Goal: Task Accomplishment & Management: Use online tool/utility

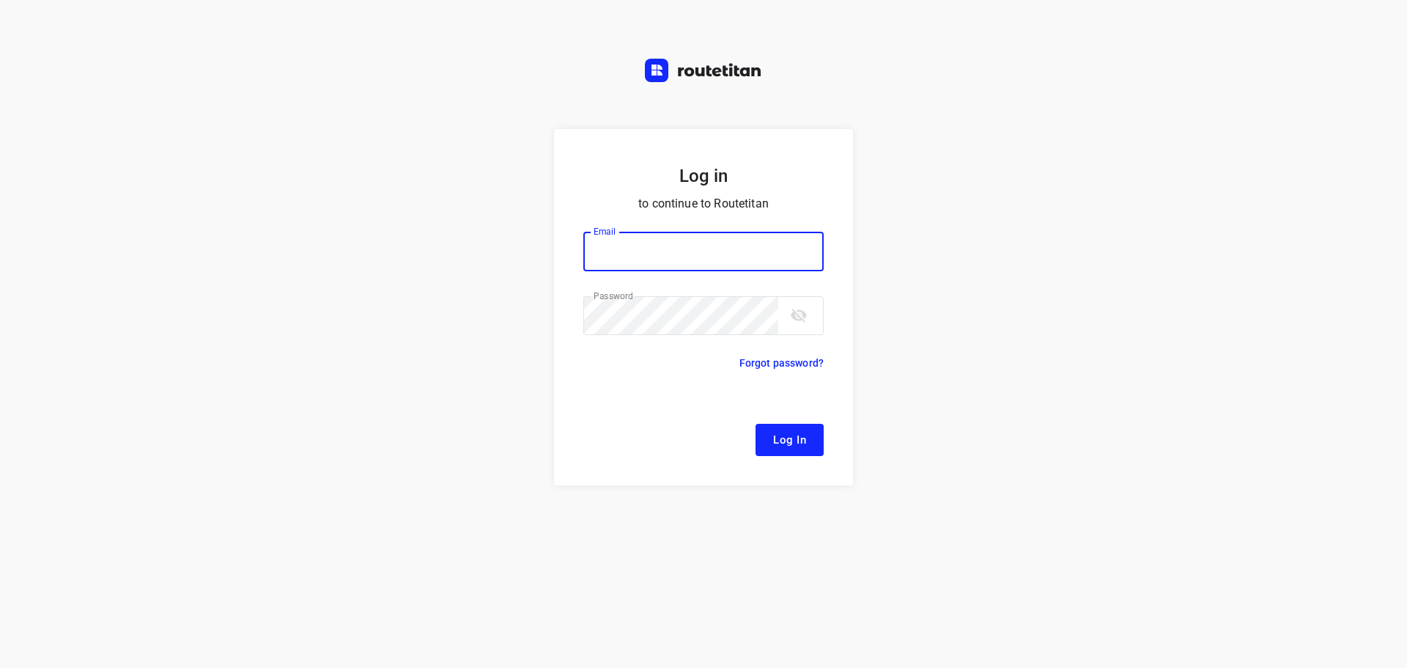
type input "[EMAIL_ADDRESS][DOMAIN_NAME]"
click at [779, 455] on button "Log In" at bounding box center [790, 440] width 68 height 32
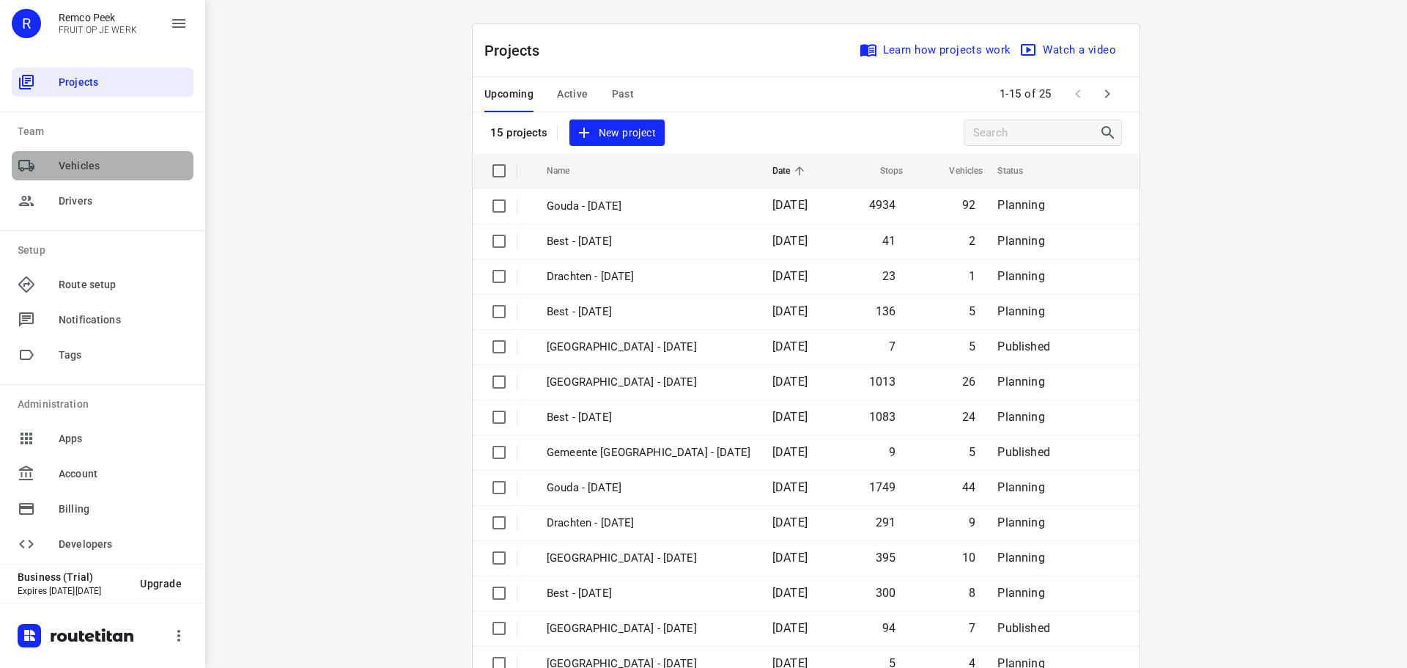
click at [128, 167] on span "Vehicles" at bounding box center [123, 165] width 129 height 15
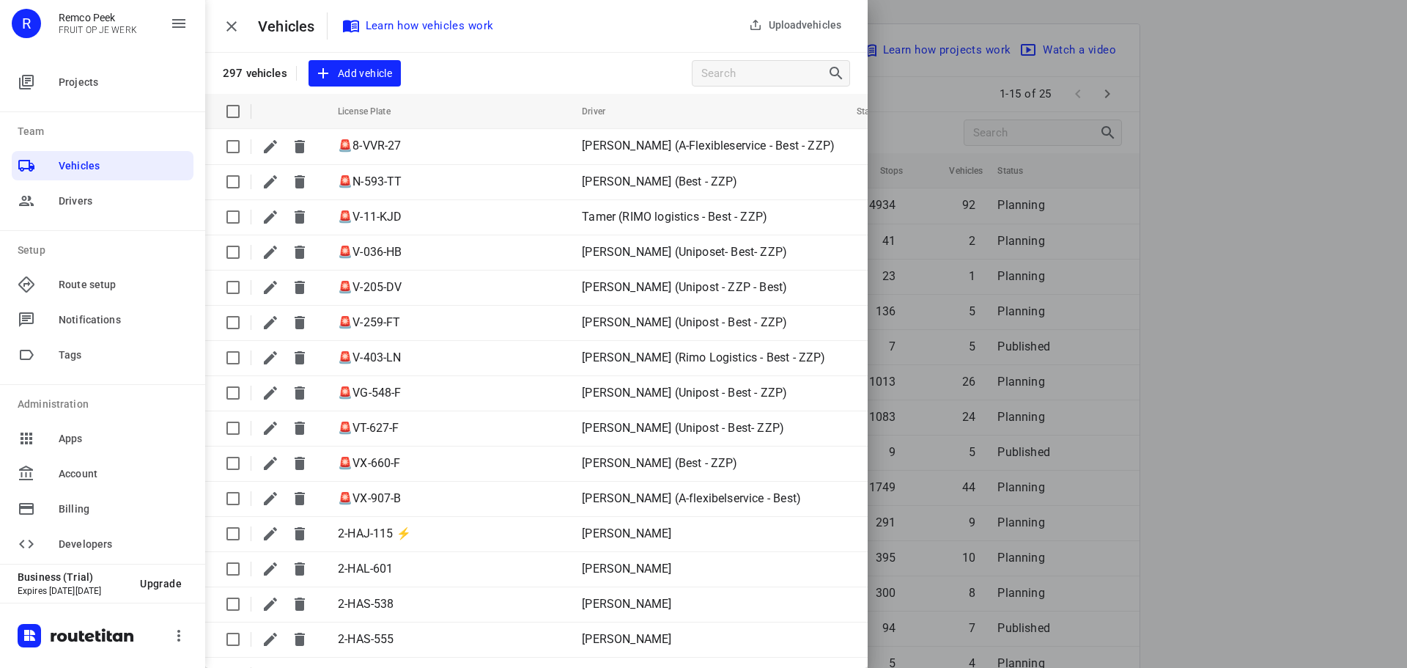
click at [932, 38] on div at bounding box center [703, 334] width 1407 height 668
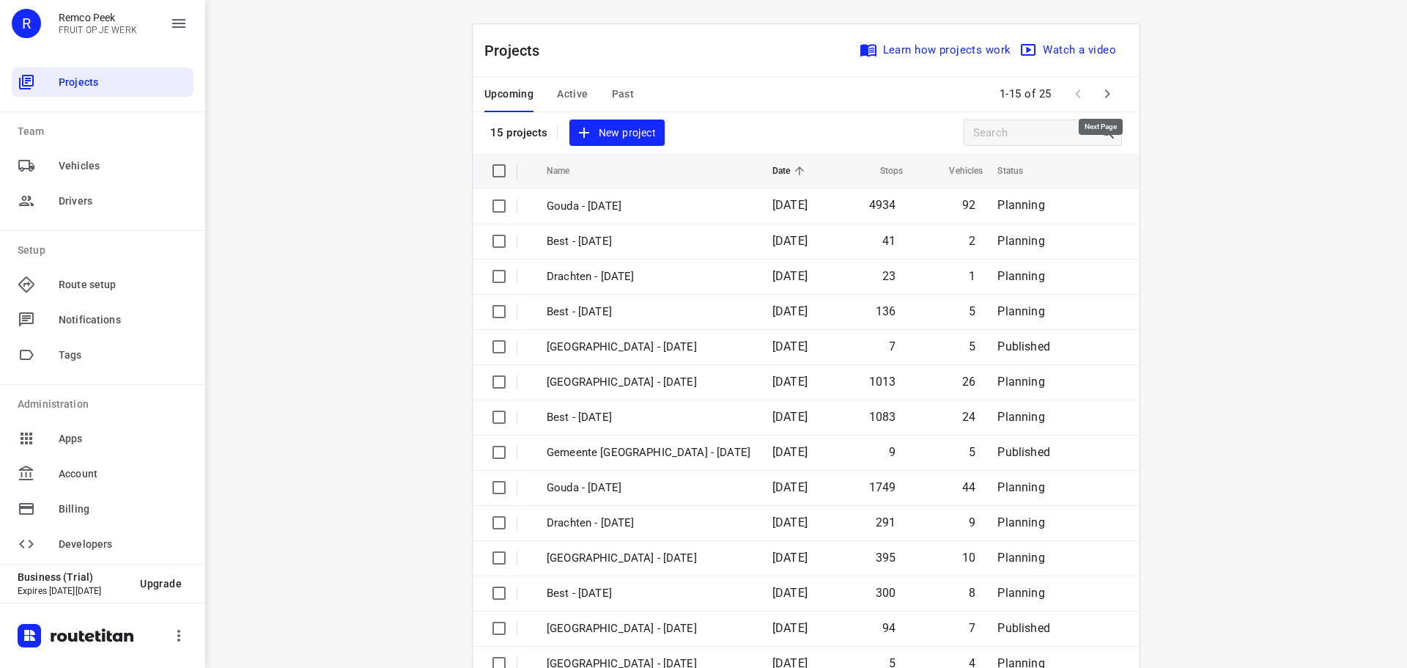
click at [1100, 82] on button "button" at bounding box center [1107, 93] width 29 height 29
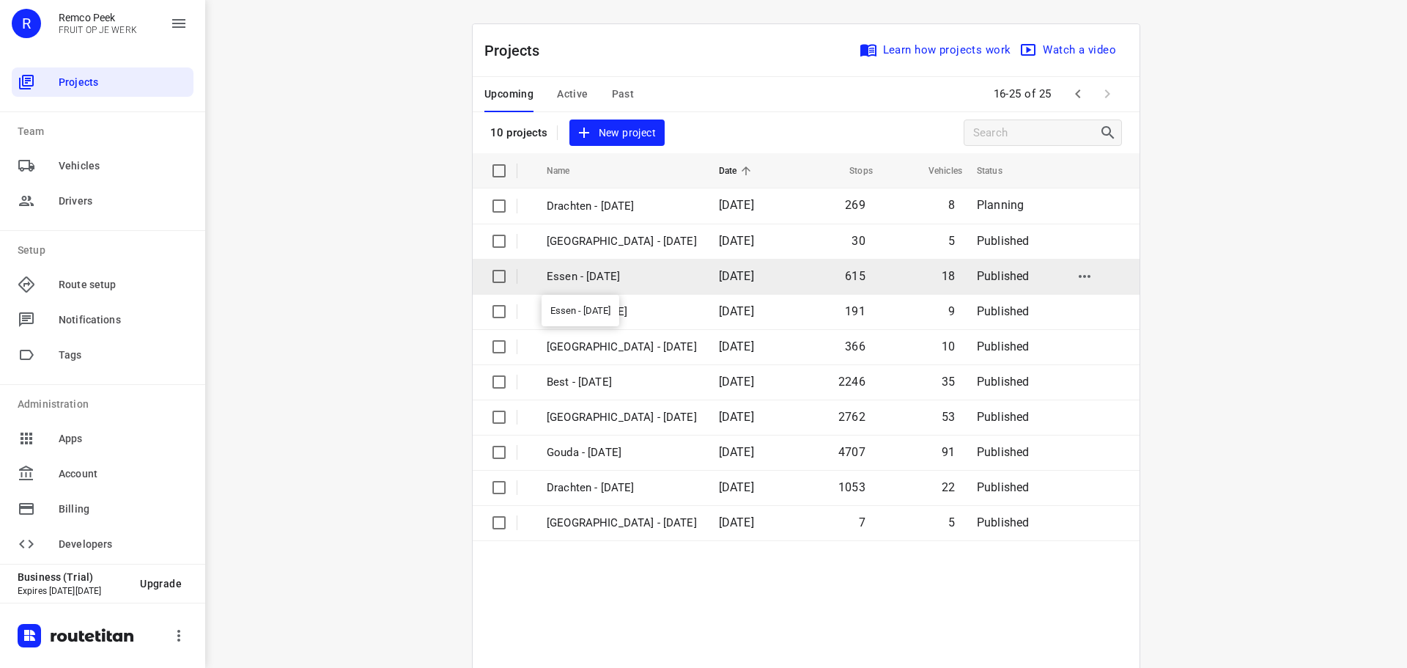
click at [583, 276] on p "Essen - [DATE]" at bounding box center [622, 276] width 150 height 17
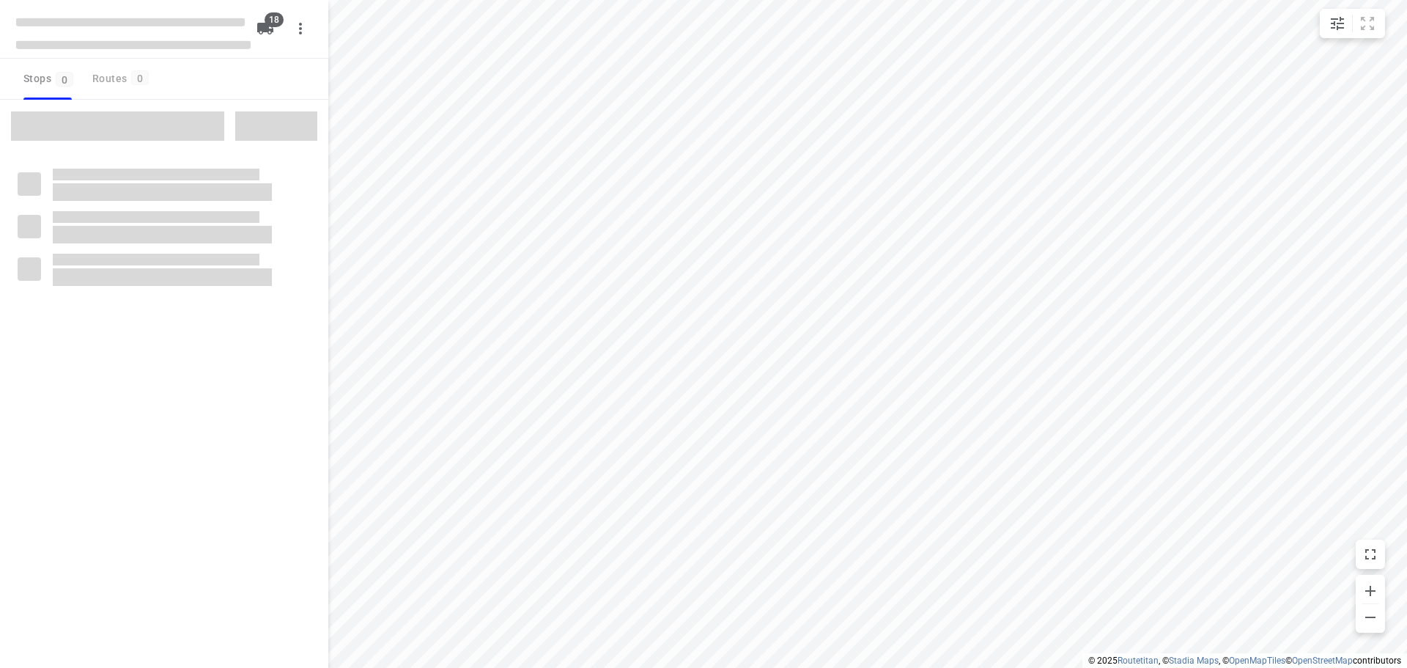
checkbox input "true"
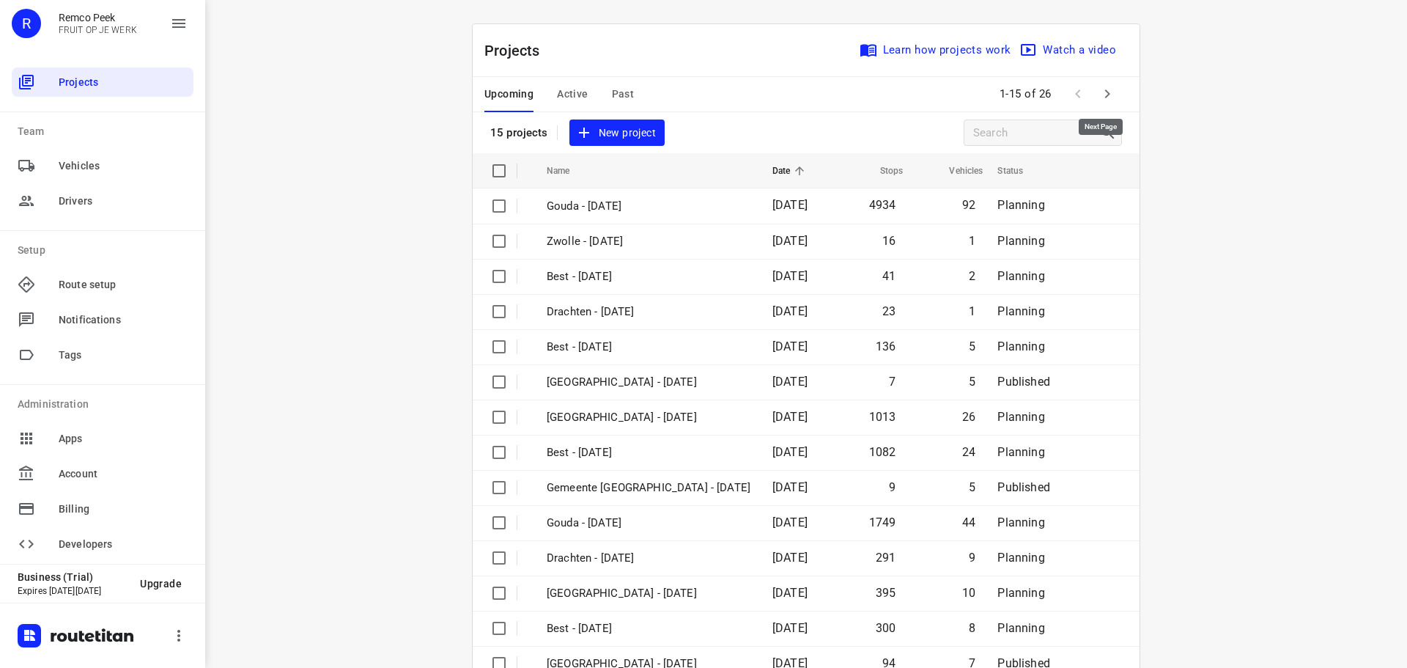
click at [1099, 93] on icon "button" at bounding box center [1108, 94] width 18 height 18
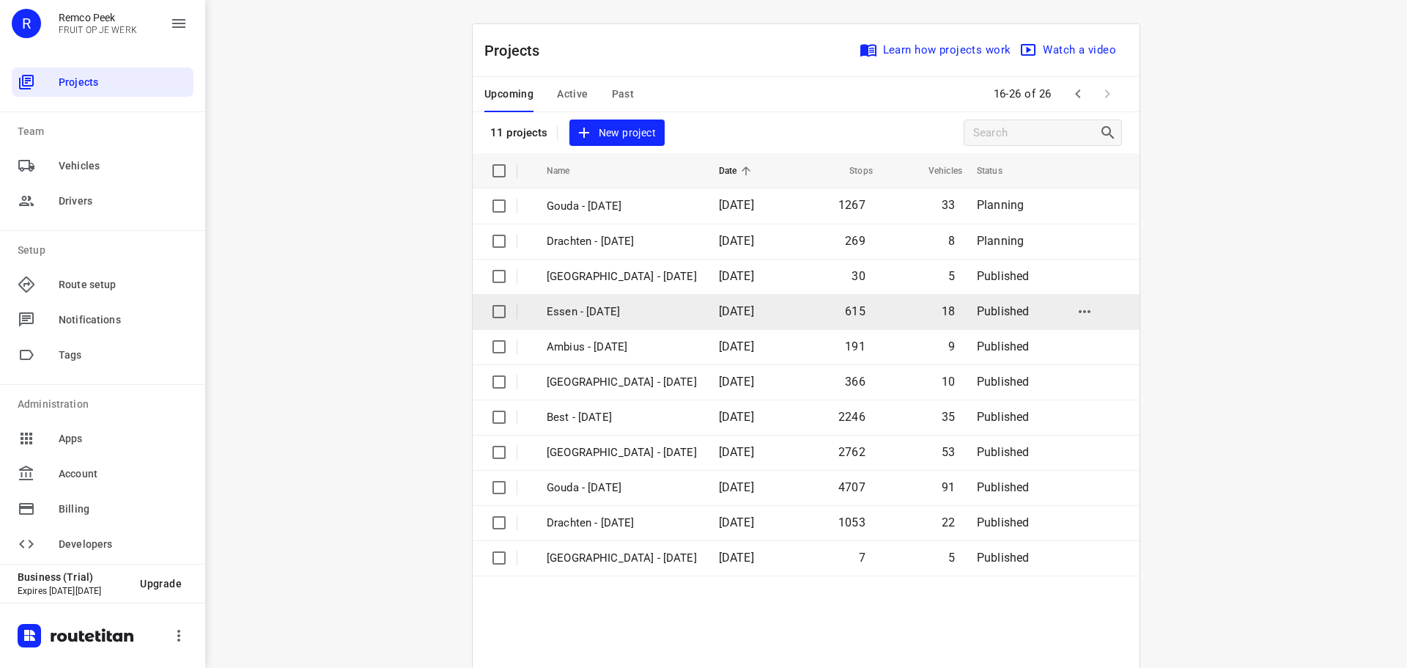
click at [598, 303] on p "Essen - [DATE]" at bounding box center [622, 311] width 150 height 17
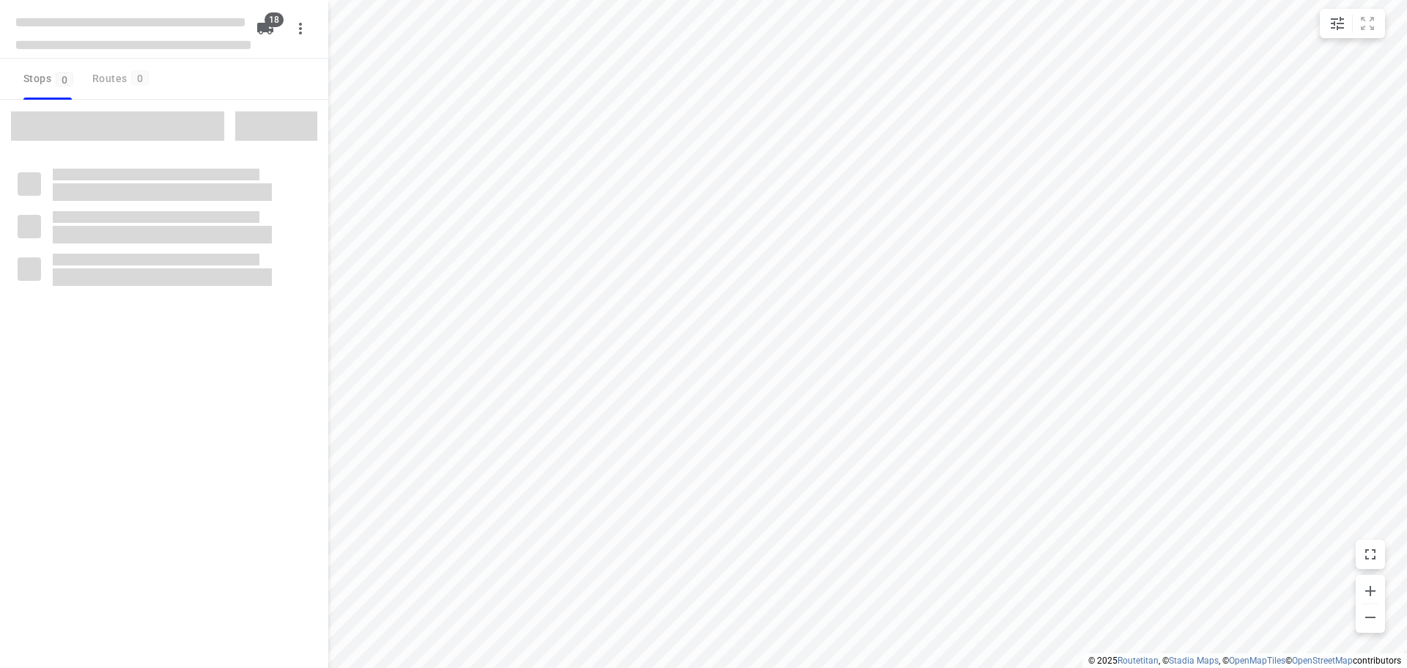
checkbox input "true"
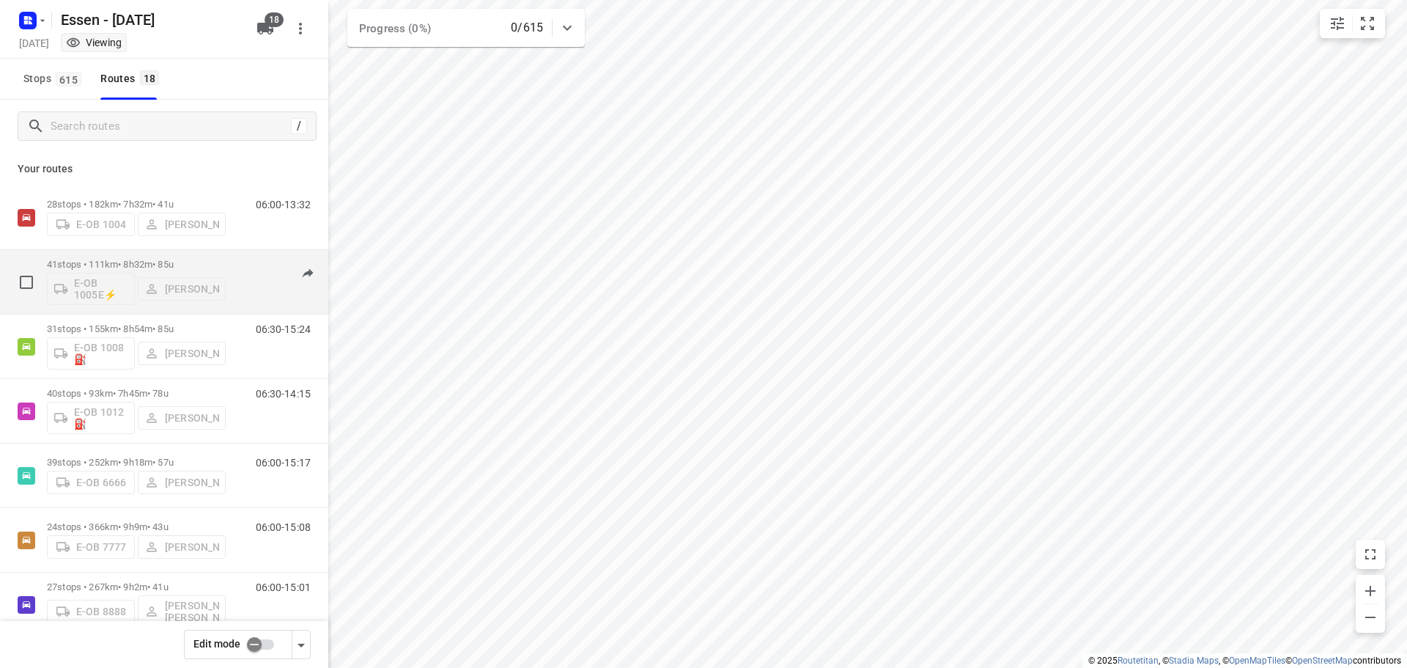
click at [180, 264] on p "41 stops • 111km • 8h32m • 85u" at bounding box center [136, 264] width 179 height 11
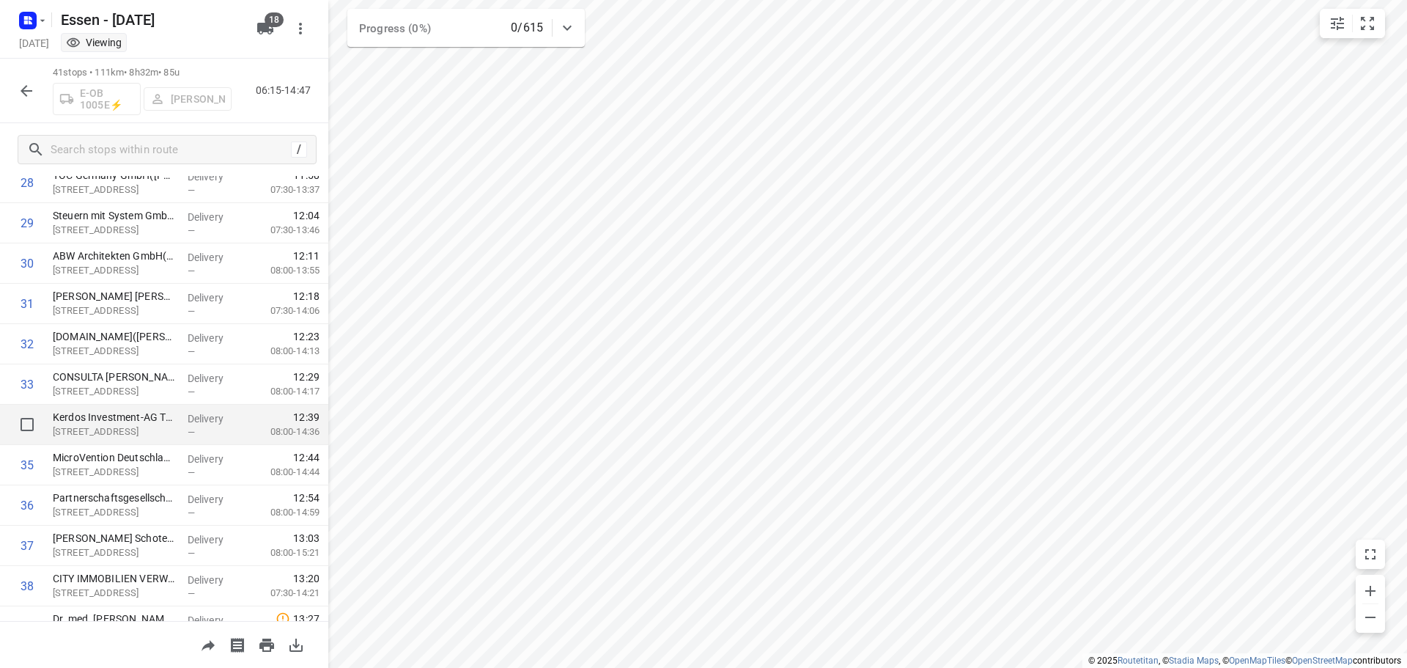
scroll to position [1248, 0]
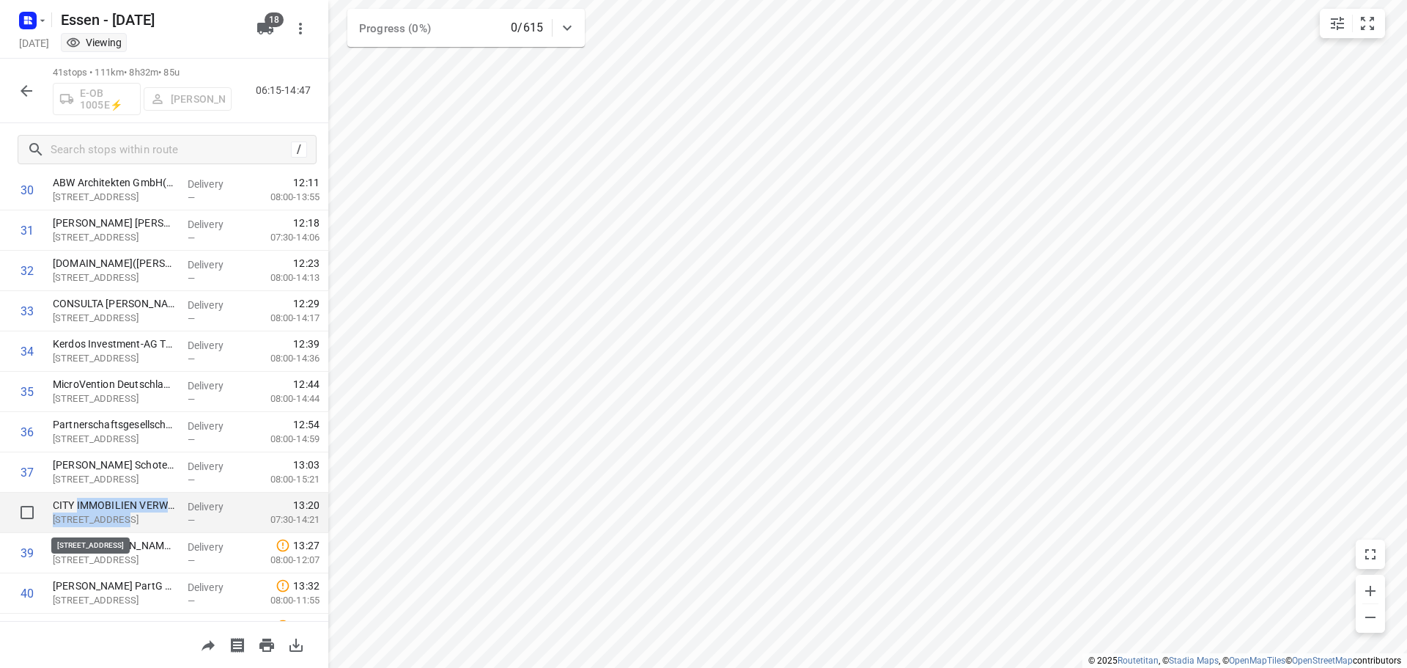
drag, startPoint x: 78, startPoint y: 509, endPoint x: 129, endPoint y: 515, distance: 51.6
click at [129, 515] on div "CITY IMMOBILIEN VERWALTUNGS GmbH & Co. Betreuungs - KG(Albert Roelen) Immermann…" at bounding box center [114, 513] width 135 height 40
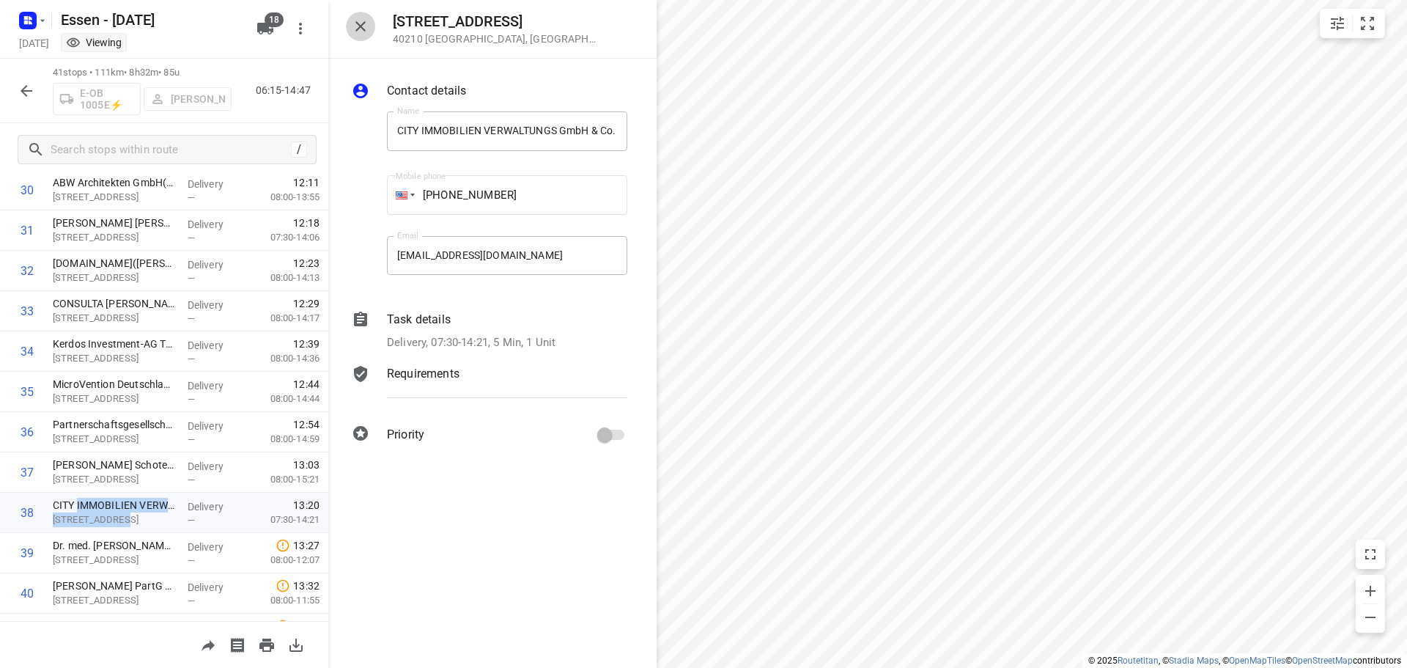
click at [361, 23] on icon "button" at bounding box center [361, 27] width 18 height 18
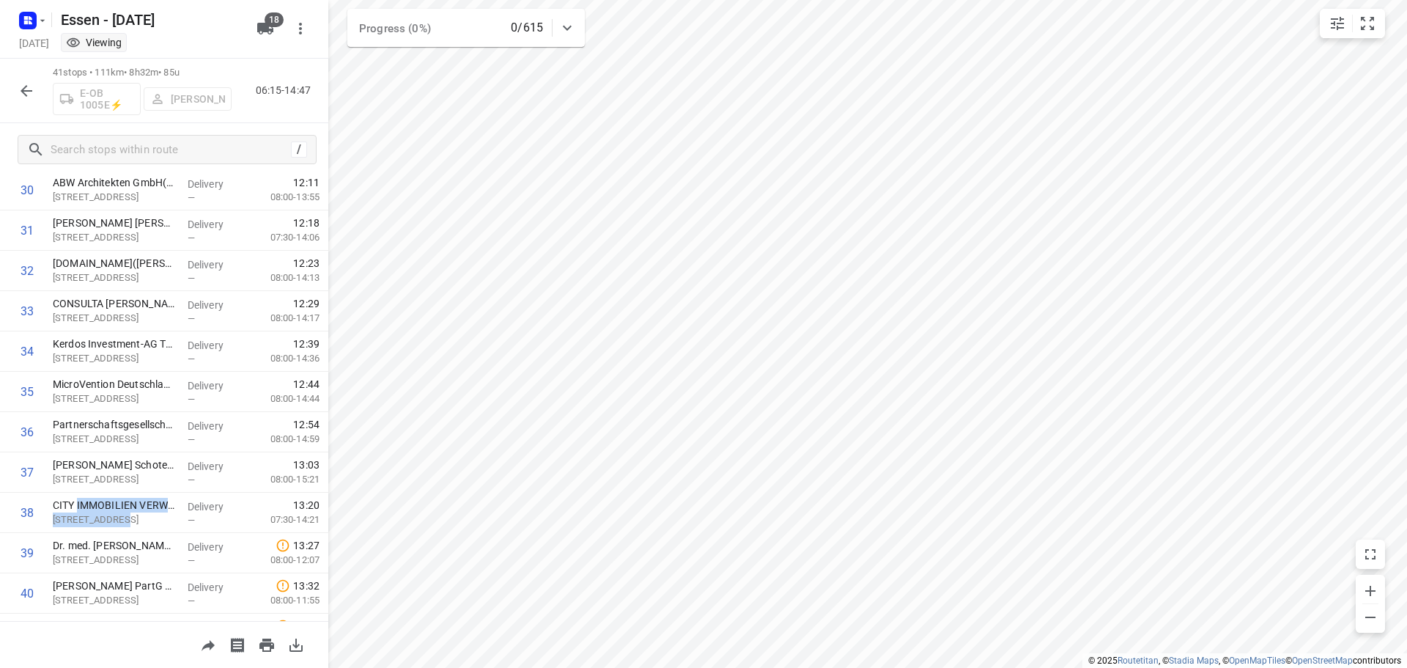
click at [29, 89] on icon "button" at bounding box center [27, 91] width 18 height 18
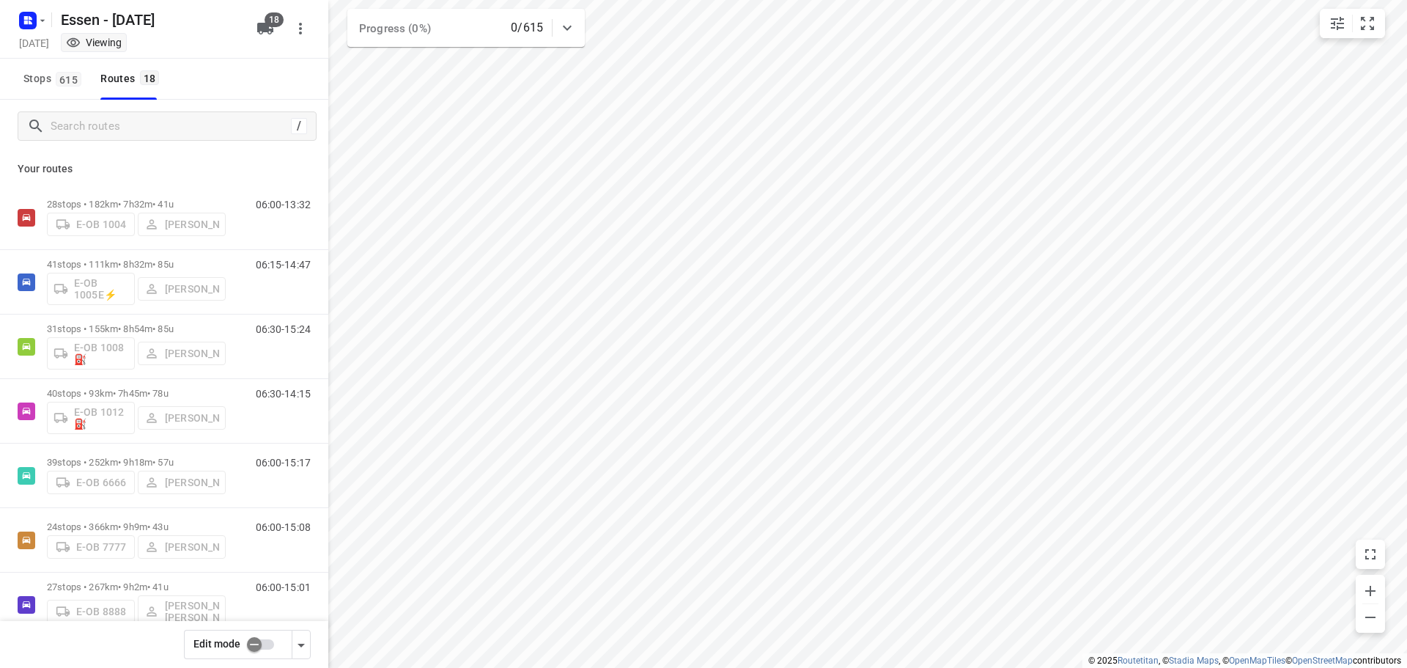
click at [257, 646] on input "checkbox" at bounding box center [255, 644] width 84 height 28
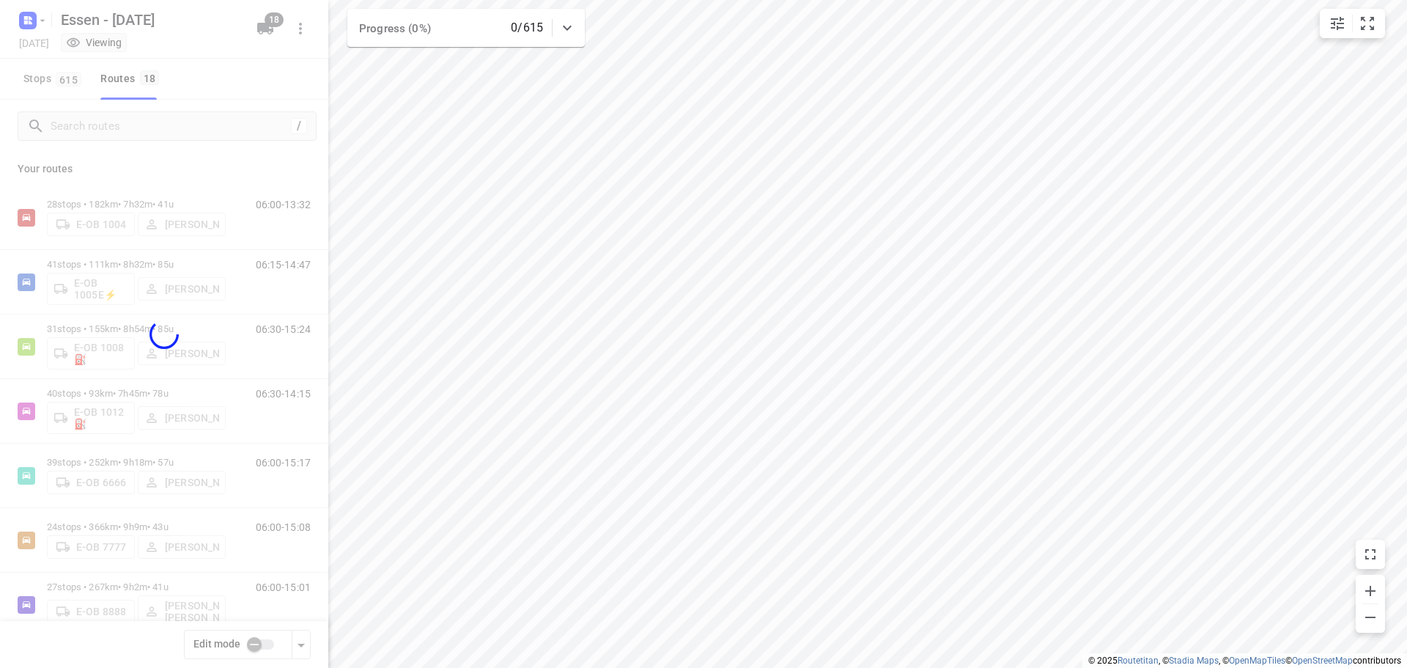
checkbox input "true"
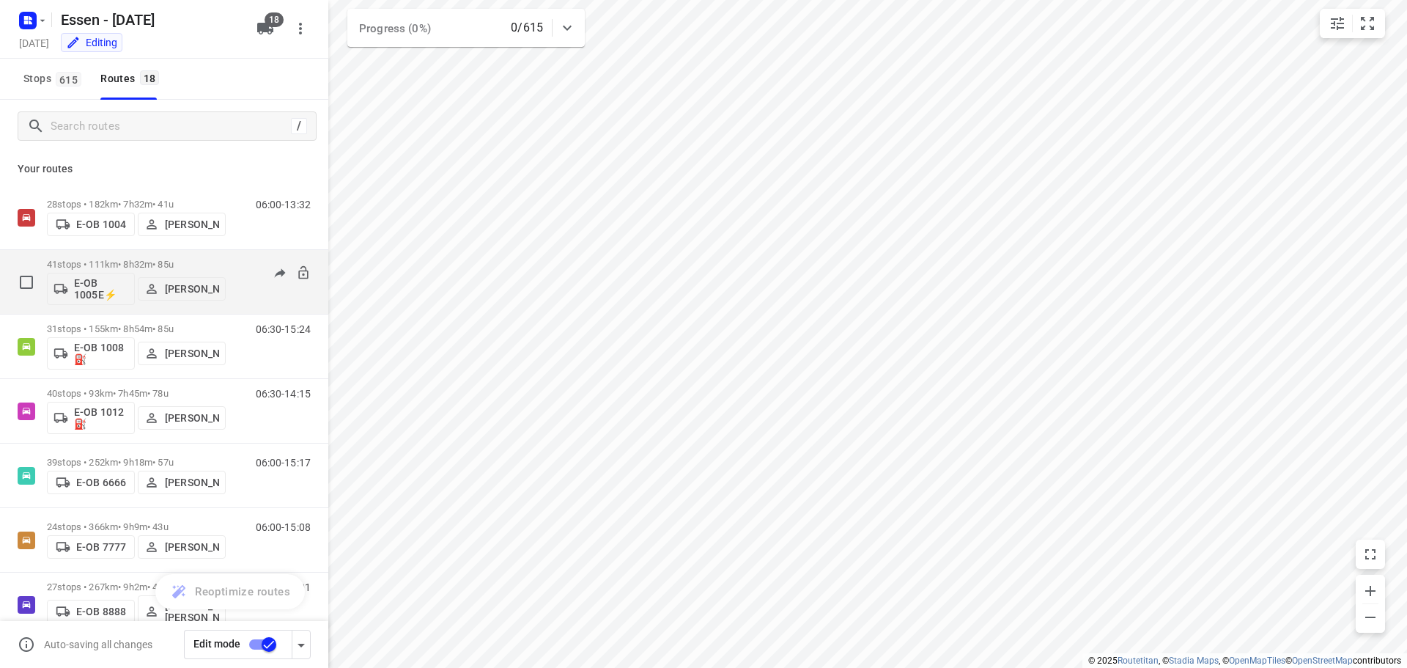
click at [122, 269] on p "41 stops • 111km • 8h32m • 85u" at bounding box center [136, 264] width 179 height 11
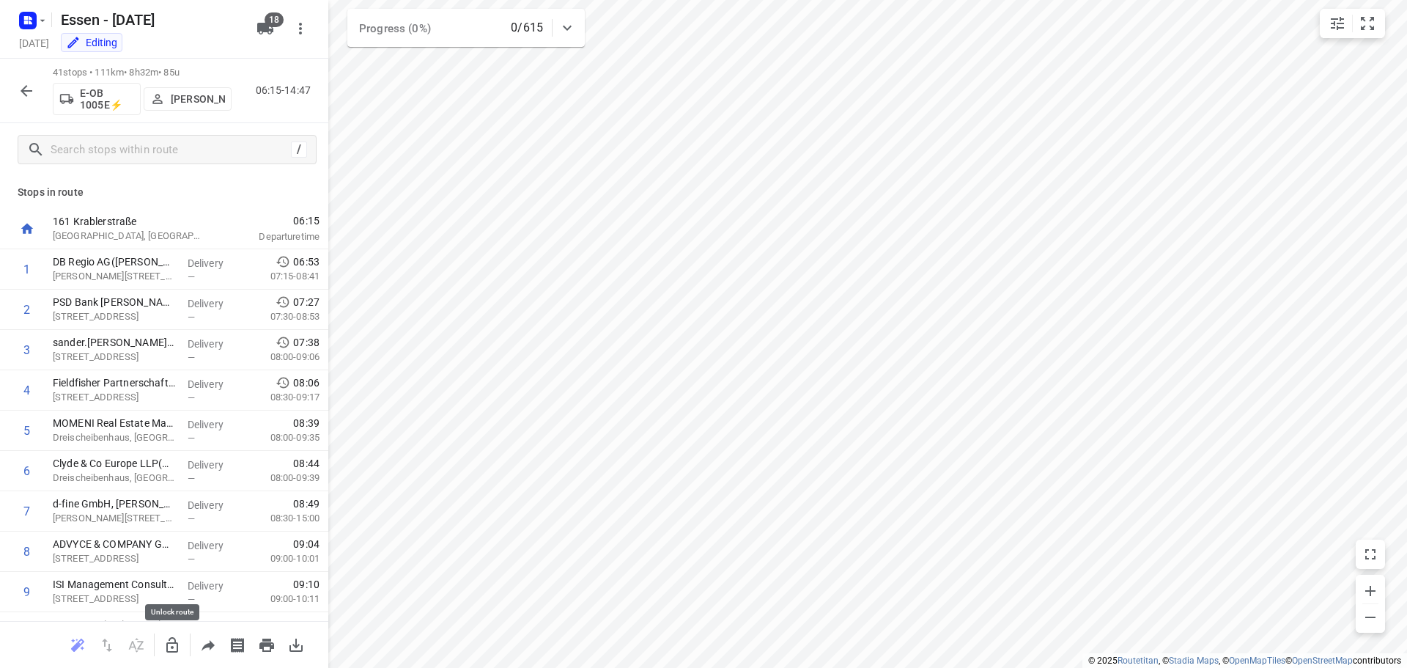
click at [169, 639] on icon "button" at bounding box center [172, 645] width 18 height 18
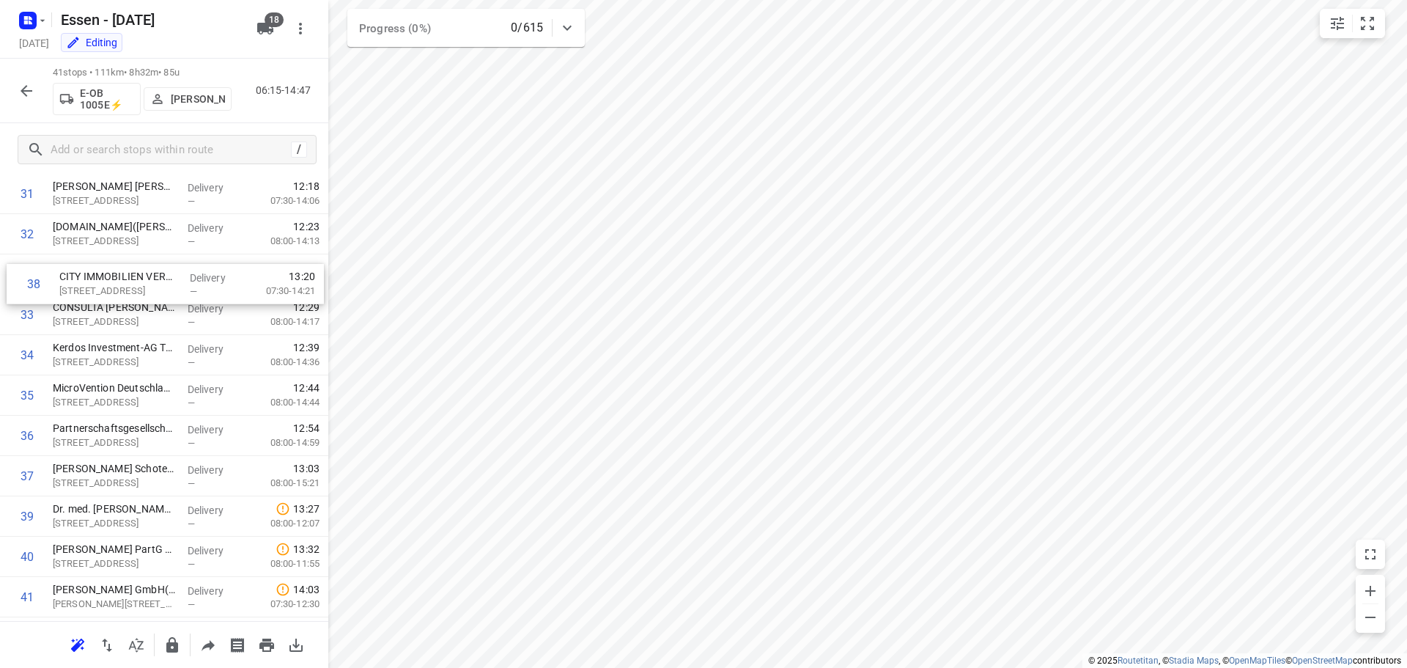
scroll to position [1284, 0]
drag, startPoint x: 126, startPoint y: 449, endPoint x: 122, endPoint y: 323, distance: 126.1
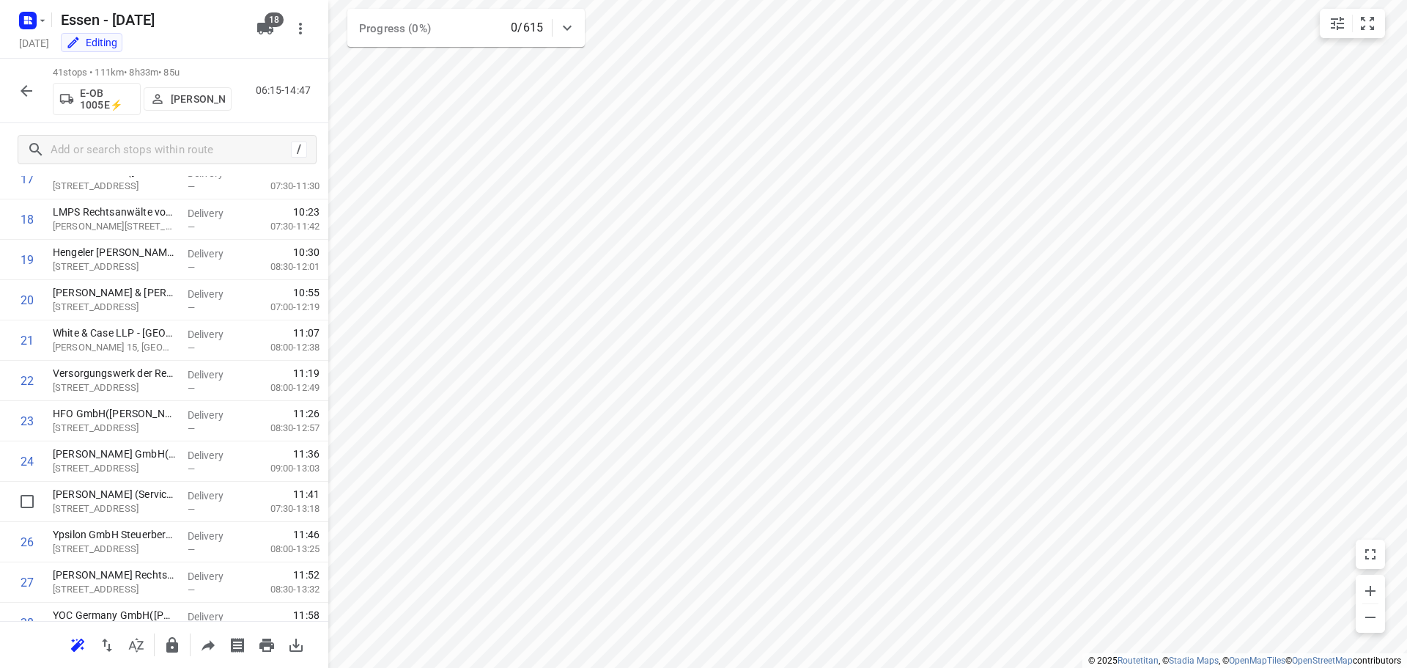
scroll to position [662, 0]
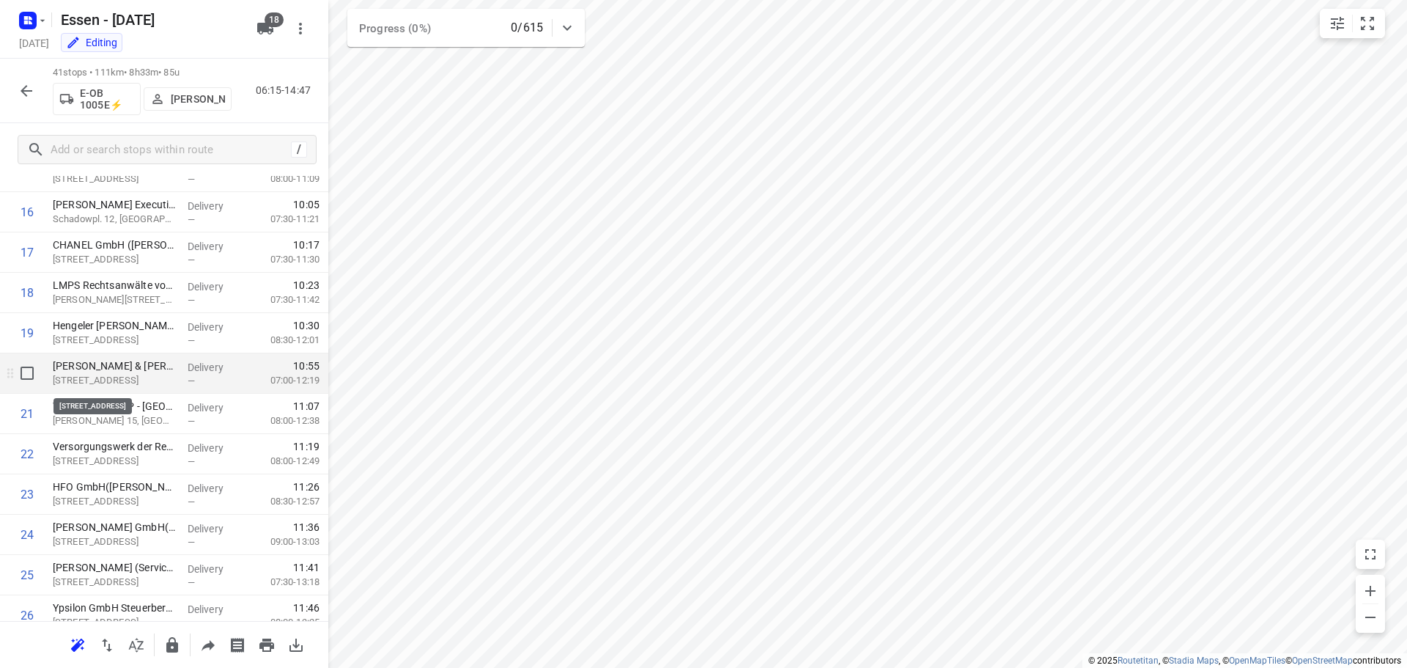
click at [129, 374] on p "Benrather Str. 18-20, Düsseldorf" at bounding box center [114, 380] width 123 height 15
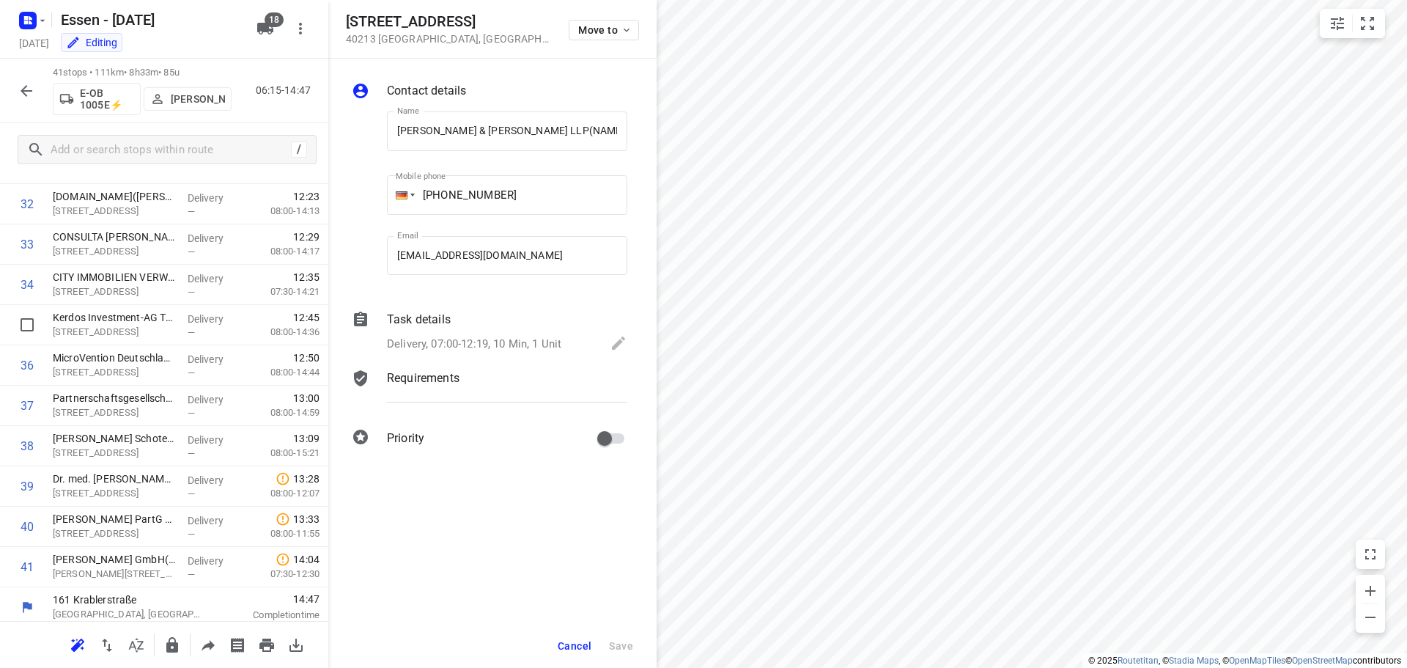
scroll to position [1321, 0]
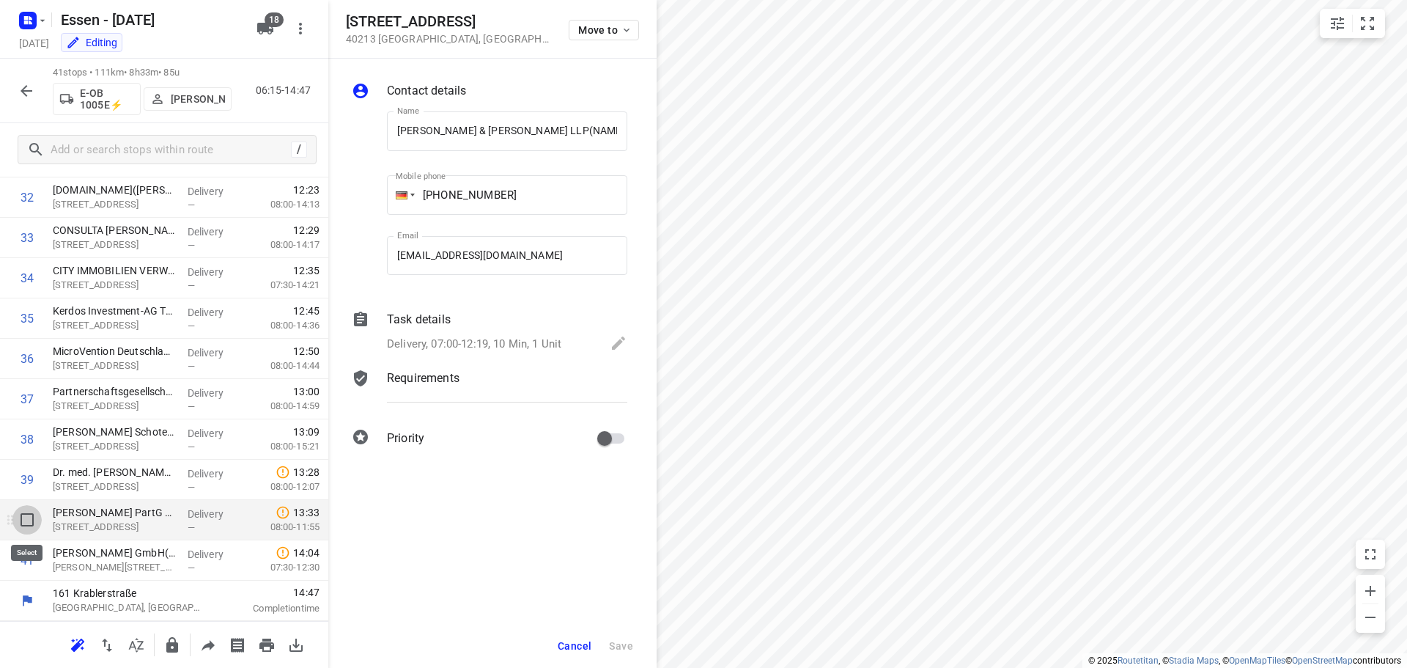
click at [26, 525] on input "checkbox" at bounding box center [26, 519] width 29 height 29
checkbox input "true"
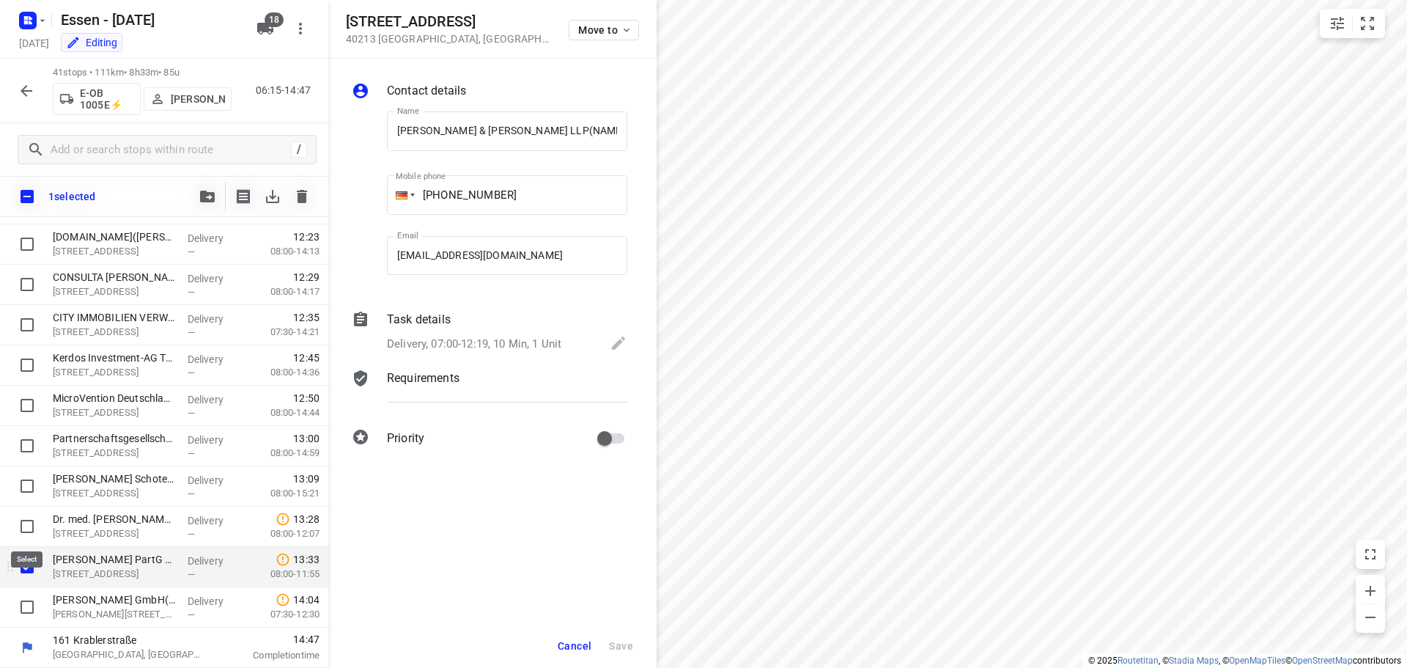
scroll to position [1316, 0]
click at [22, 603] on input "checkbox" at bounding box center [26, 606] width 29 height 29
checkbox input "true"
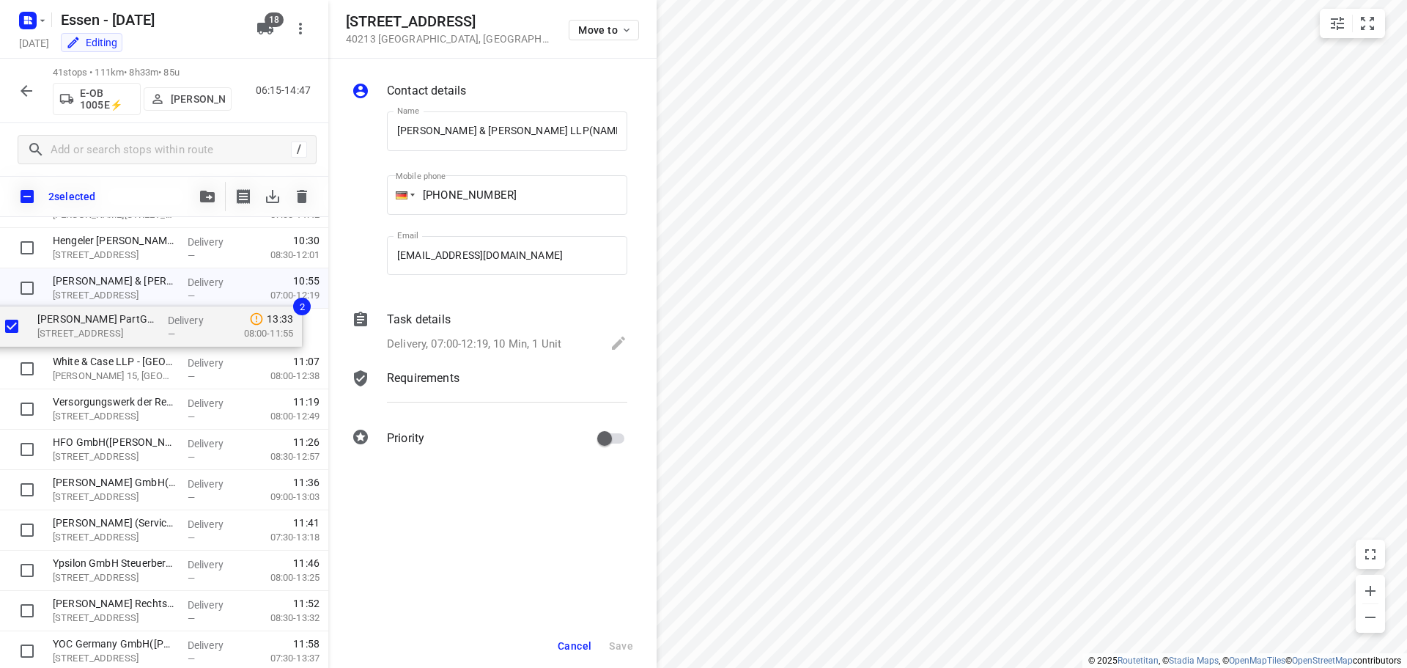
scroll to position [786, 0]
drag, startPoint x: 89, startPoint y: 570, endPoint x: 71, endPoint y: 330, distance: 241.0
click at [71, 330] on div "DB Regio AG(Frank Brunnenkant) Willi-Becker-Allee 11, Düsseldorf Delivery — 06:…" at bounding box center [164, 330] width 328 height 1653
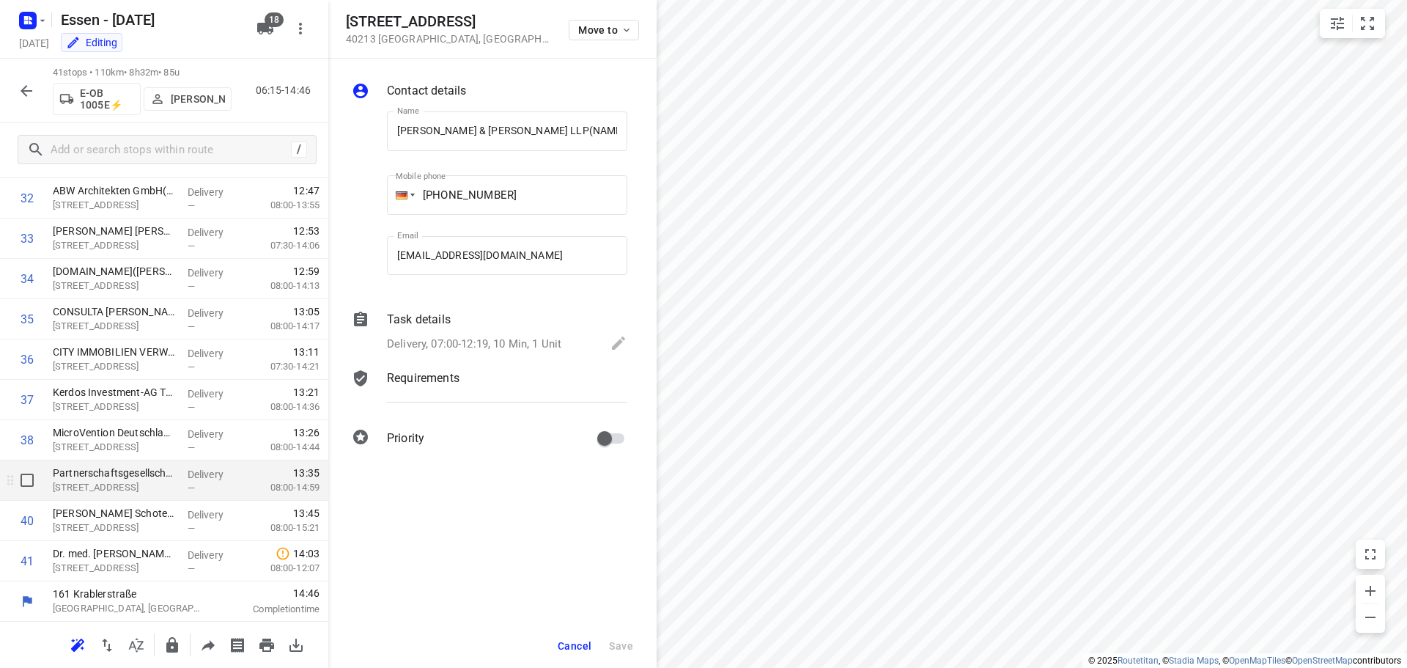
scroll to position [1321, 0]
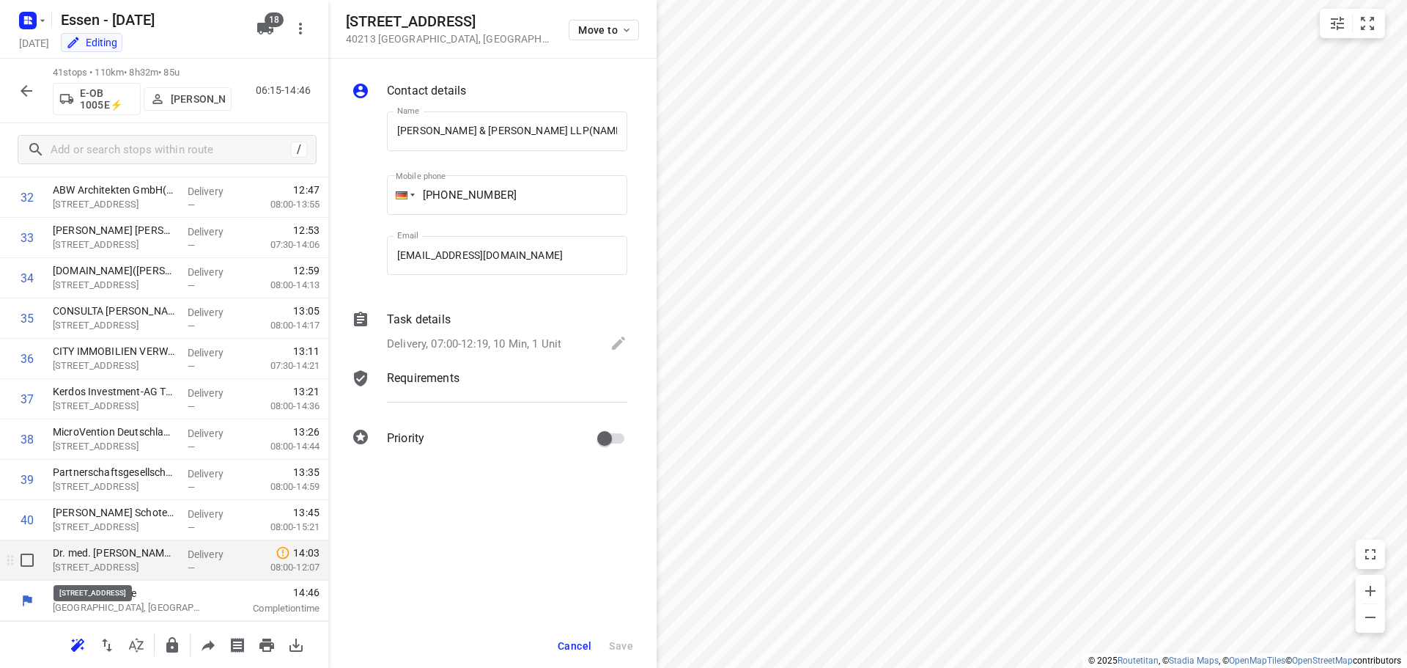
click at [141, 570] on p "Benrather Str. 18-20, Düsseldorf" at bounding box center [114, 567] width 123 height 15
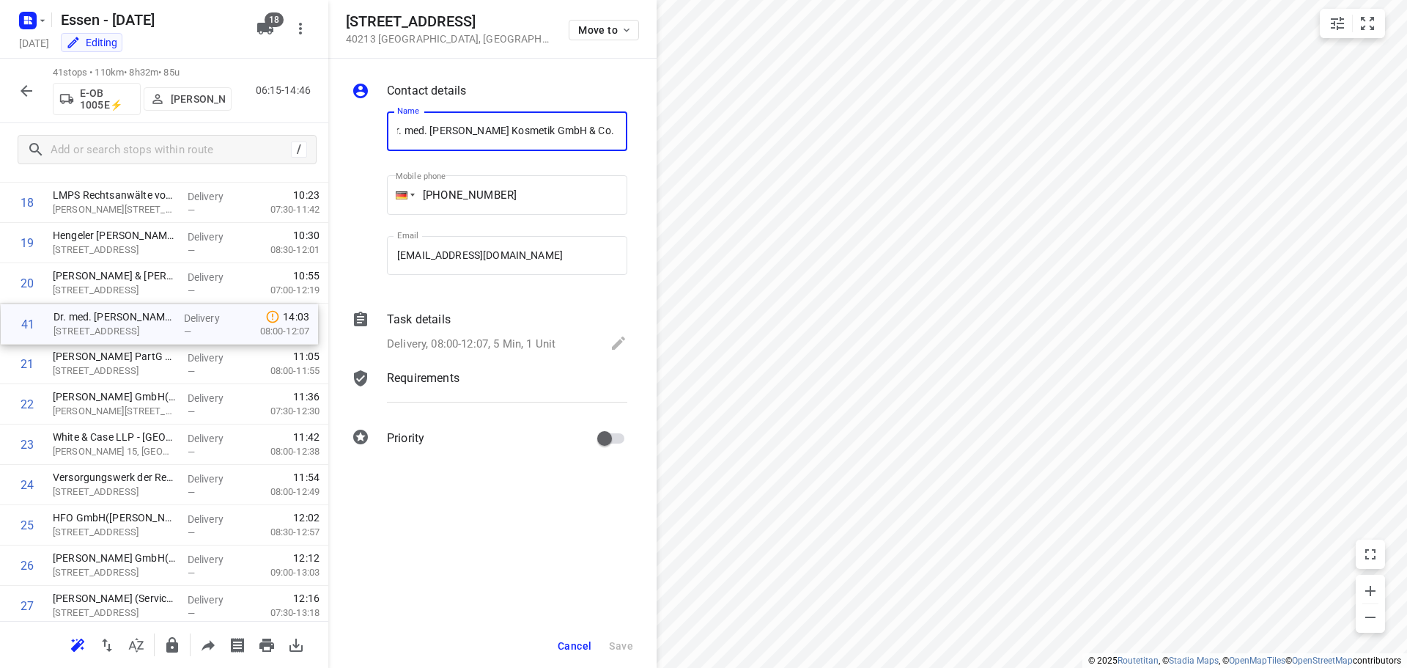
scroll to position [746, 0]
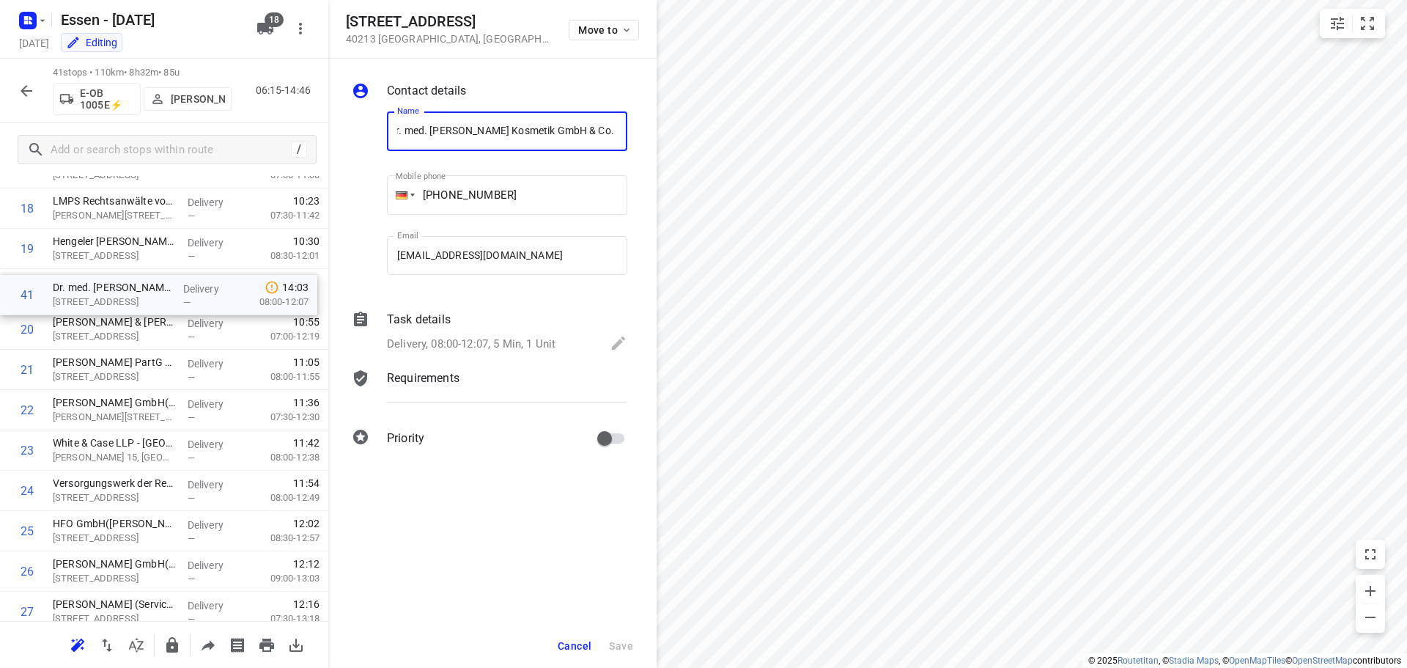
drag, startPoint x: 103, startPoint y: 573, endPoint x: 102, endPoint y: 299, distance: 274.1
click at [102, 299] on div "1 DB Regio AG(Frank Brunnenkant) Willi-Becker-Allee 11, Düsseldorf Delivery — 0…" at bounding box center [164, 329] width 328 height 1653
click at [172, 655] on button "button" at bounding box center [172, 644] width 29 height 29
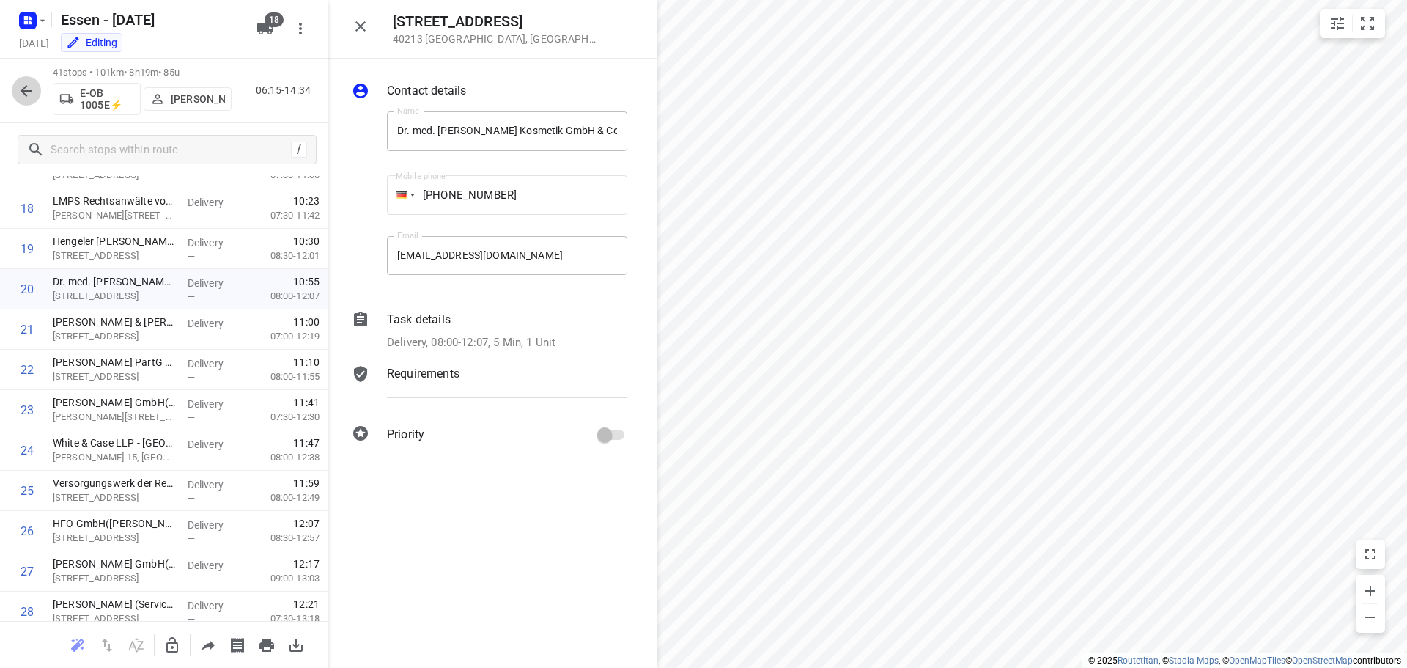
click at [28, 92] on icon "button" at bounding box center [27, 91] width 18 height 18
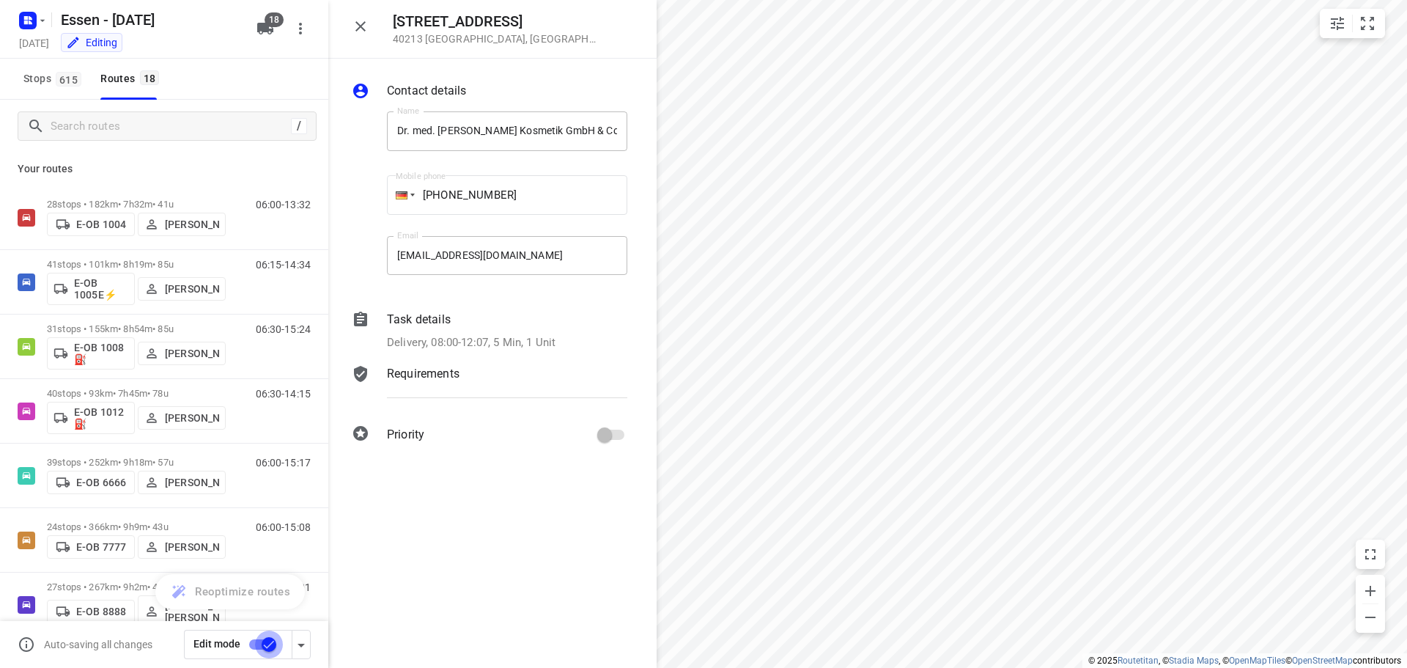
click at [272, 647] on input "checkbox" at bounding box center [269, 644] width 84 height 28
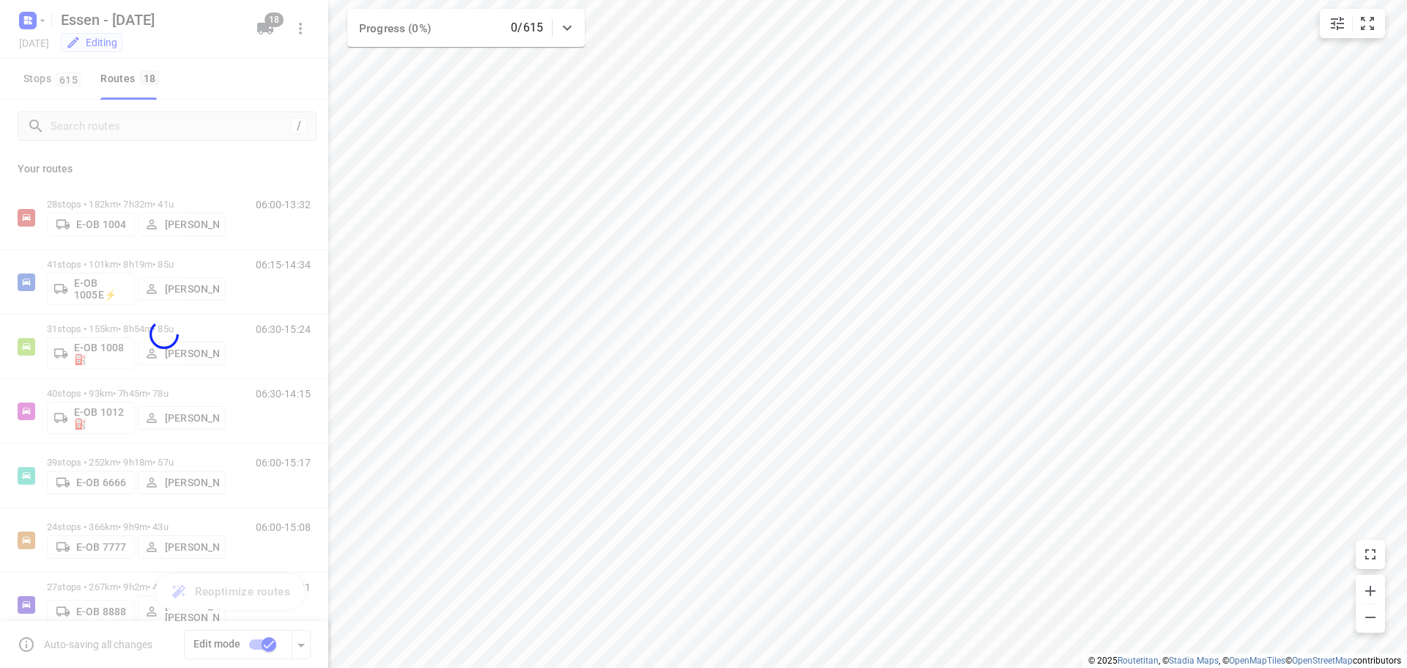
checkbox input "false"
